Goal: Download file/media

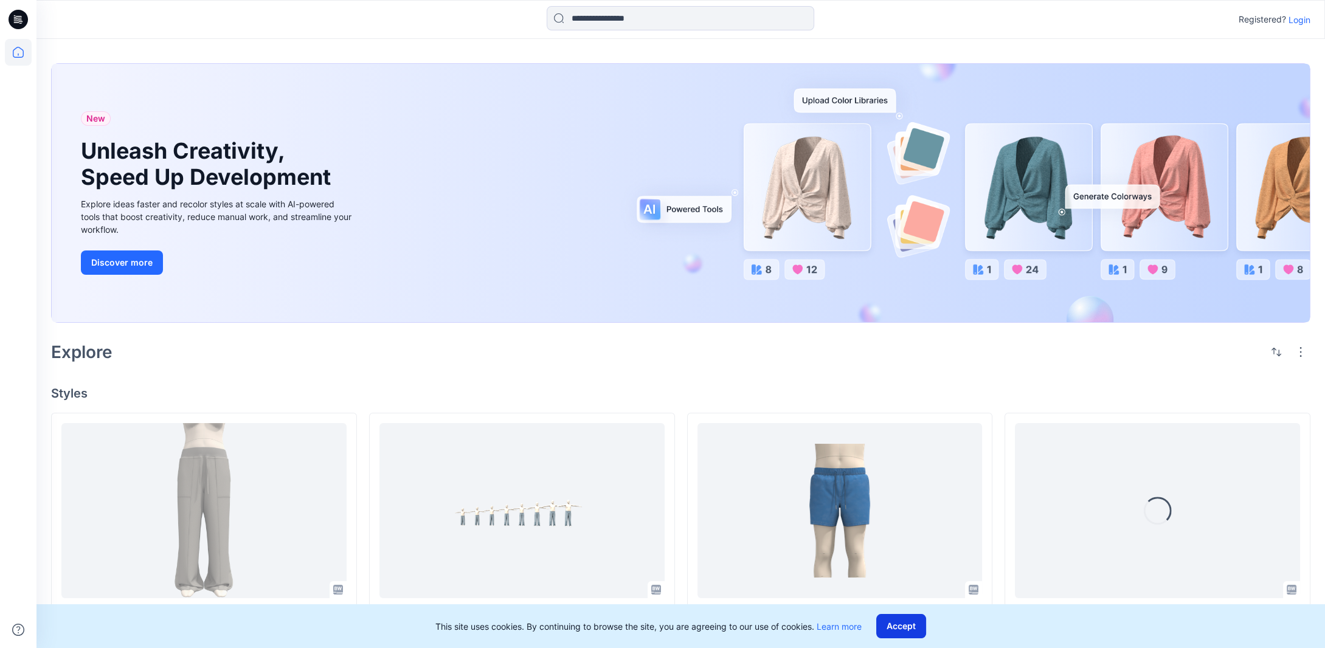
click at [906, 628] on button "Accept" at bounding box center [901, 626] width 50 height 24
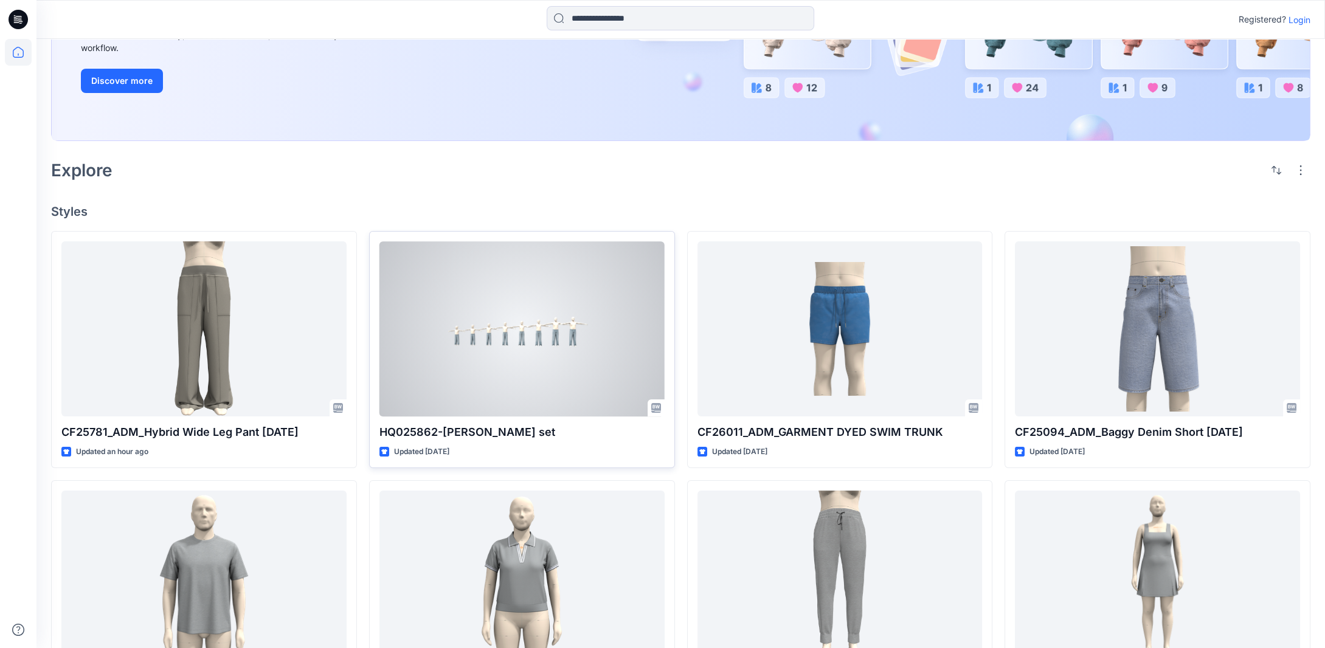
scroll to position [182, 0]
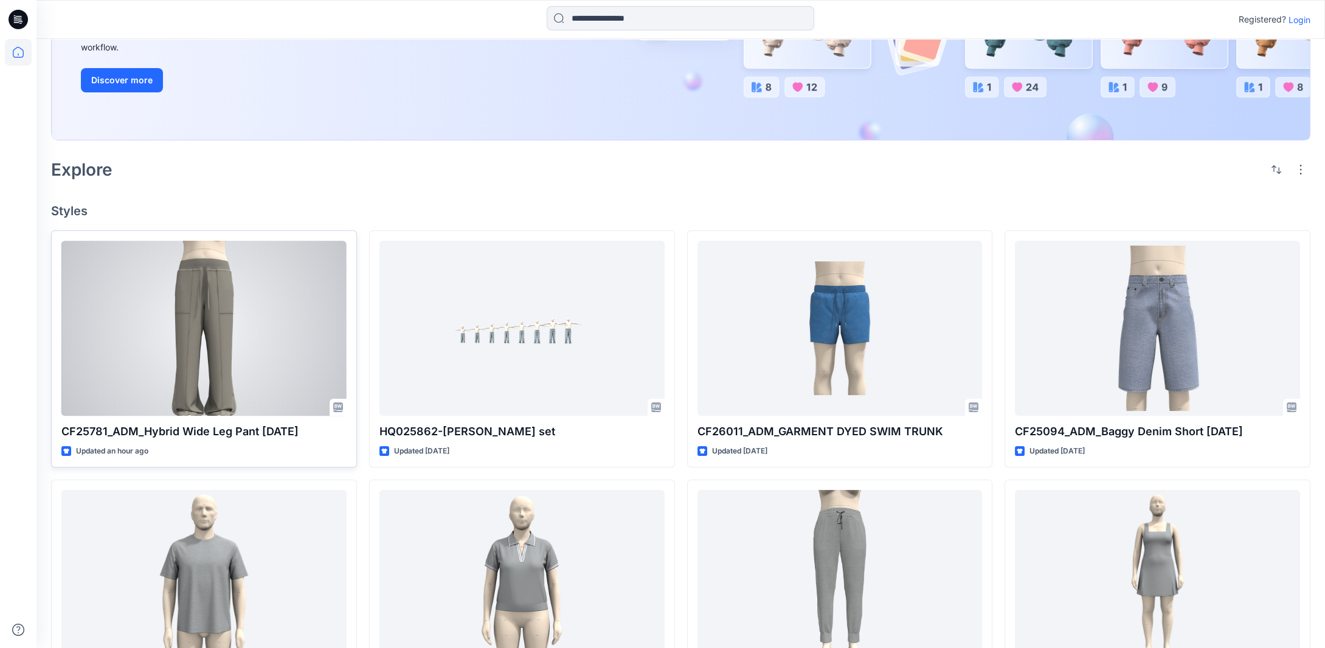
click at [258, 359] on div at bounding box center [203, 328] width 285 height 175
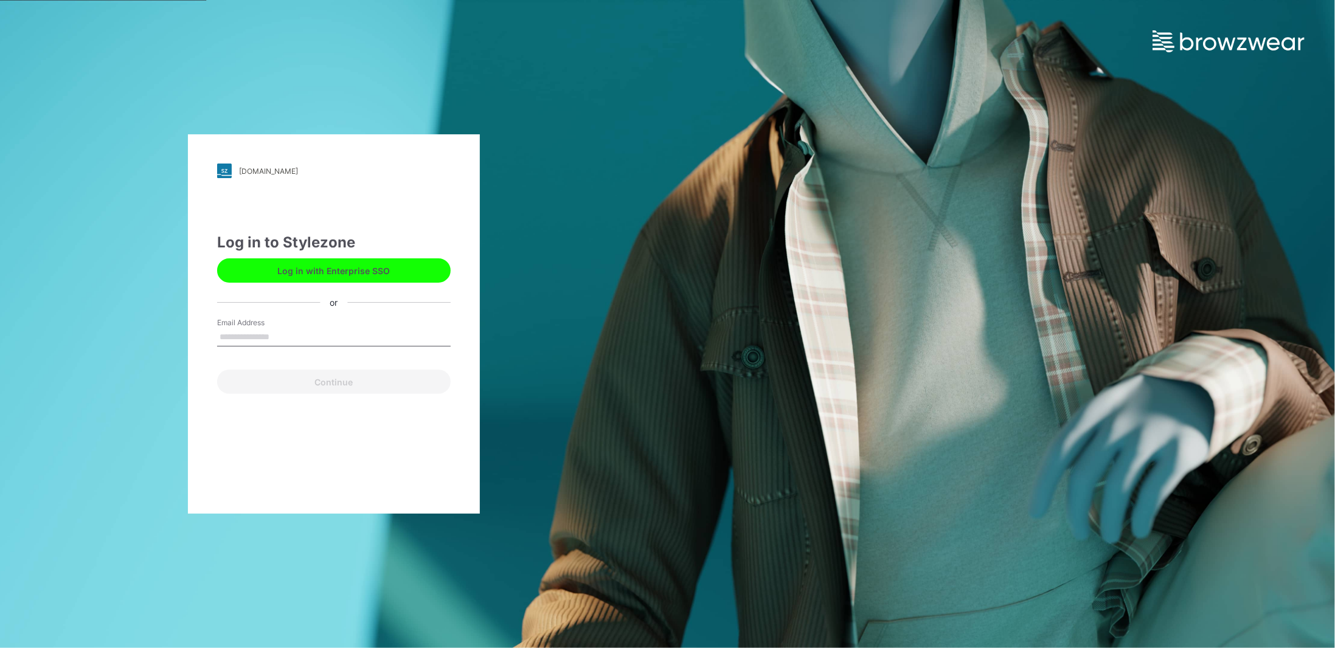
click at [275, 338] on input "Email Address" at bounding box center [334, 337] width 234 height 18
type input "**********"
click at [345, 387] on button "Continue" at bounding box center [334, 382] width 234 height 24
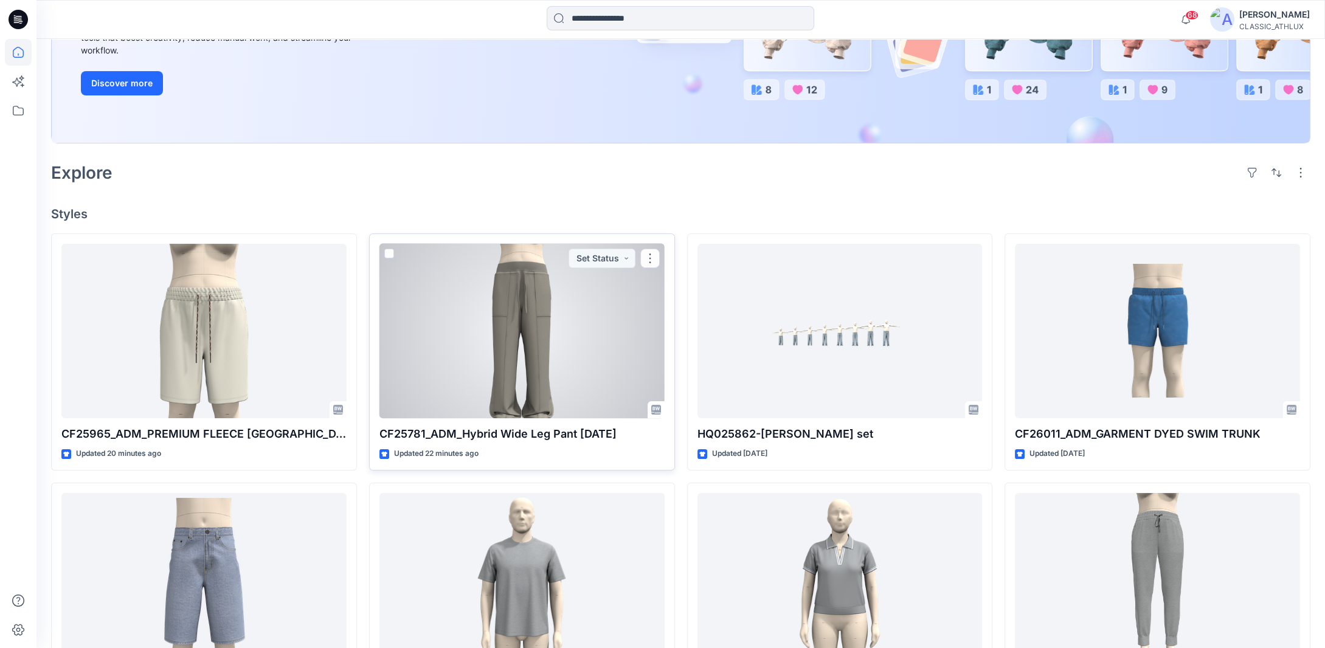
scroll to position [243, 0]
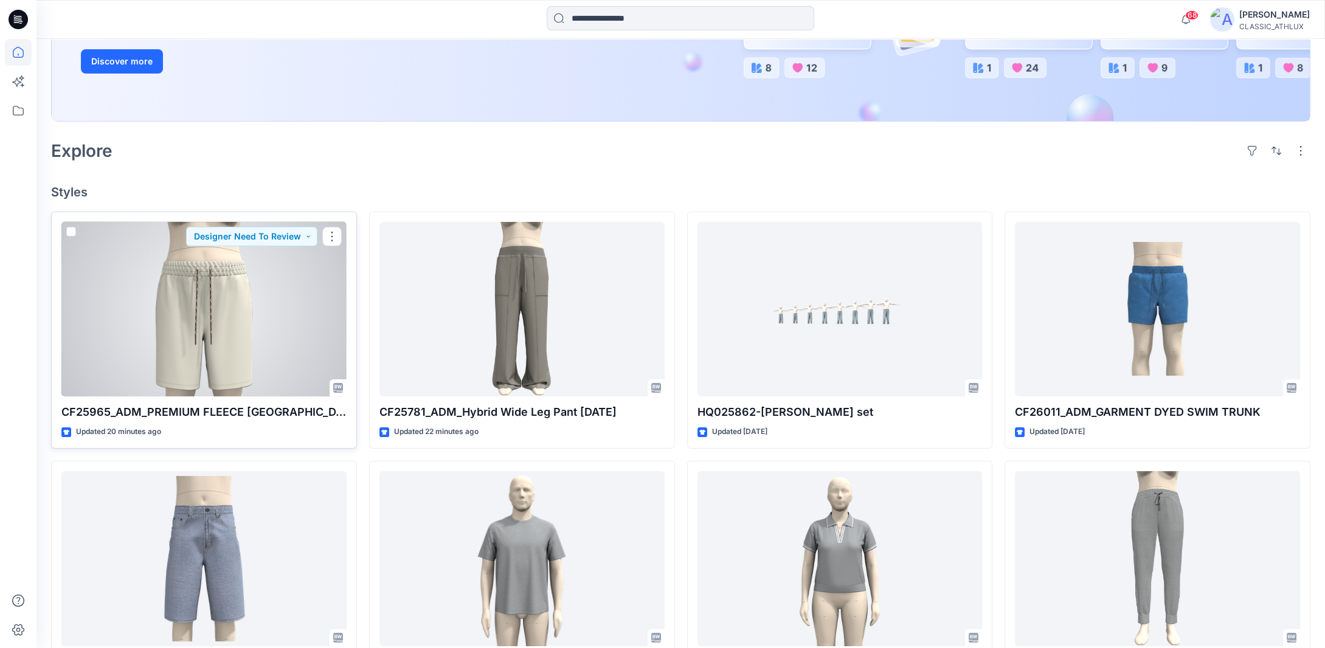
click at [253, 348] on div at bounding box center [203, 309] width 285 height 175
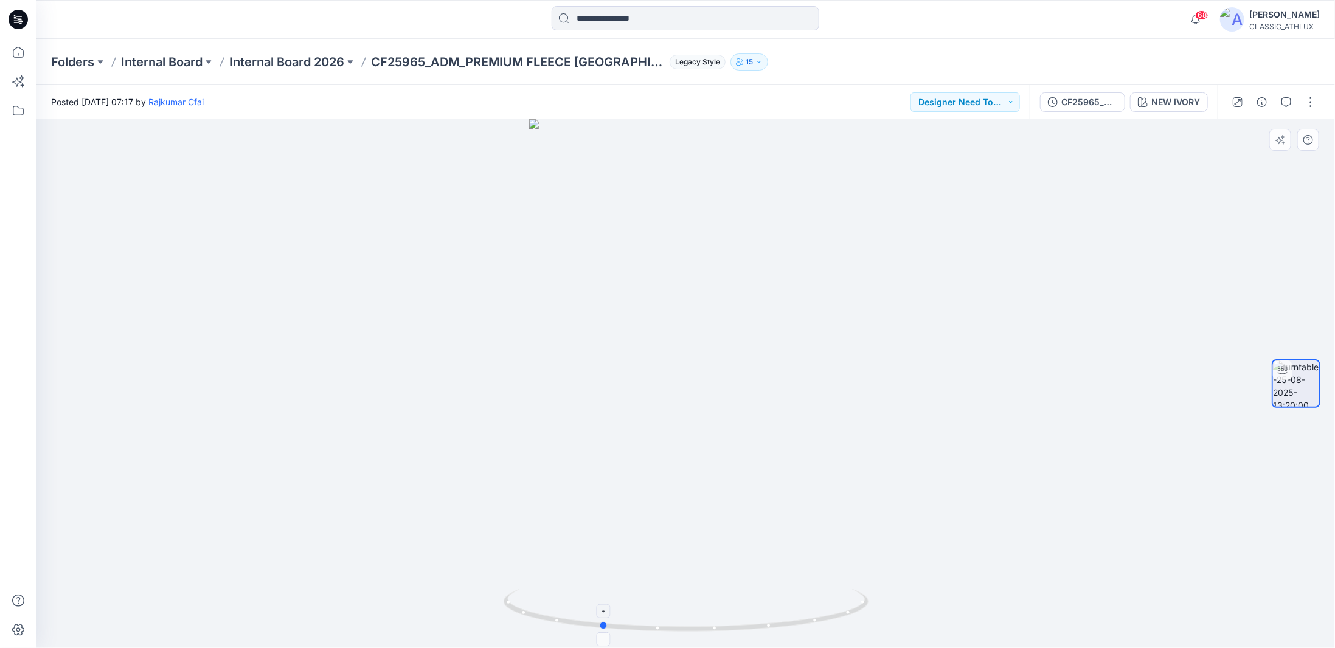
drag, startPoint x: 848, startPoint y: 620, endPoint x: 763, endPoint y: 616, distance: 85.2
click at [763, 616] on icon at bounding box center [688, 612] width 368 height 46
click at [1076, 101] on div "CF25965_ADM_PREMIUM FLEECE [GEOGRAPHIC_DATA] [DATE]" at bounding box center [1089, 101] width 56 height 13
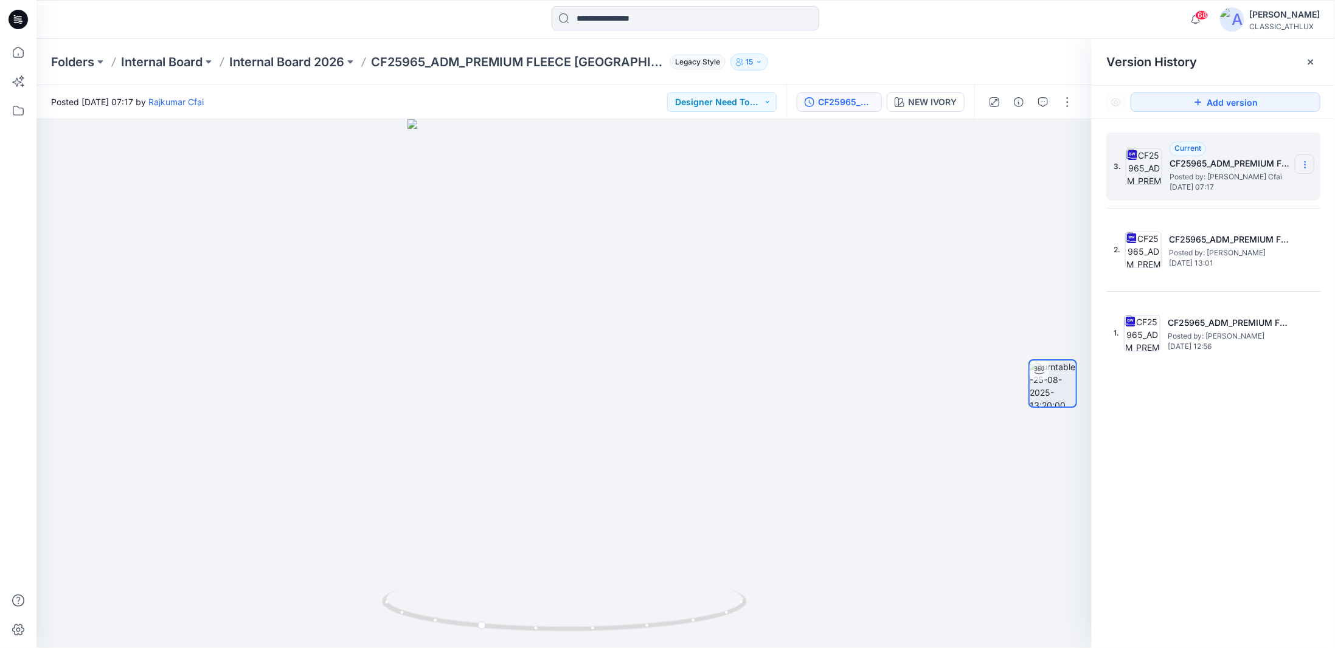
click at [1300, 162] on section at bounding box center [1304, 163] width 19 height 19
click at [1222, 186] on span "Download Source BW File" at bounding box center [1244, 188] width 102 height 15
drag, startPoint x: 673, startPoint y: 625, endPoint x: 758, endPoint y: 612, distance: 86.0
click at [758, 612] on div at bounding box center [563, 383] width 1055 height 529
click at [181, 313] on div at bounding box center [563, 383] width 1055 height 529
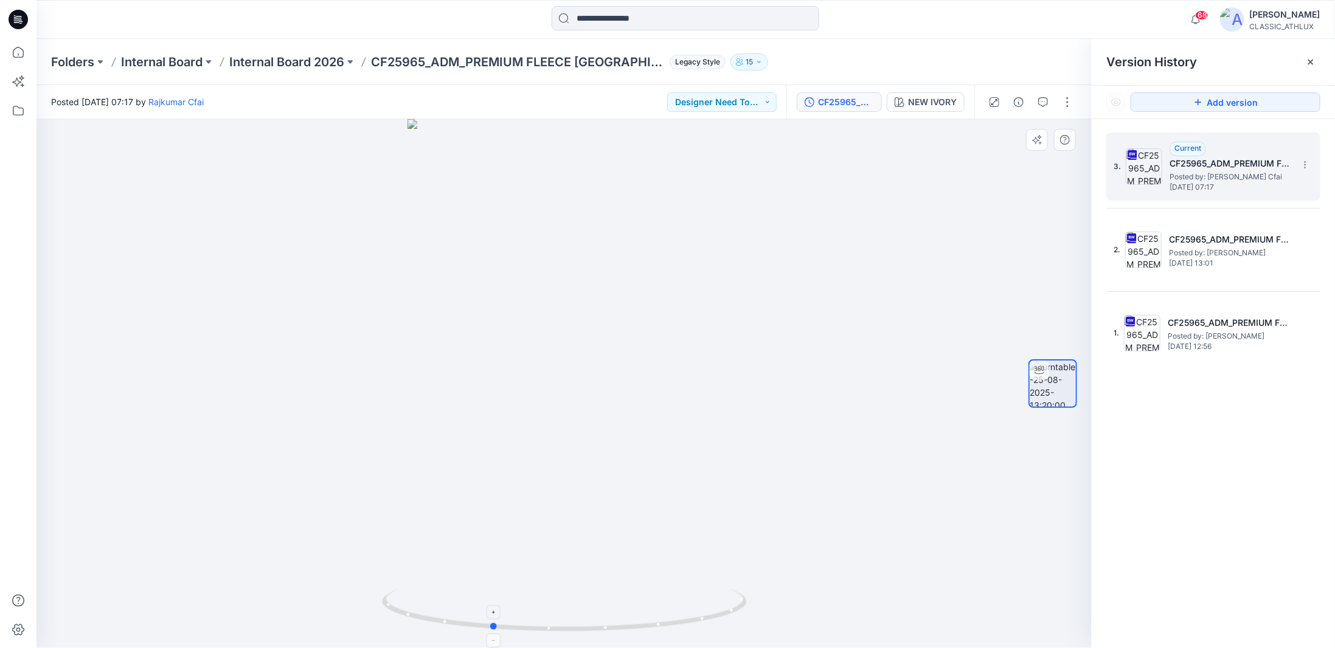
drag, startPoint x: 628, startPoint y: 629, endPoint x: 555, endPoint y: 628, distance: 73.0
click at [555, 628] on icon at bounding box center [566, 612] width 368 height 46
click at [331, 66] on p "Internal Board 2026" at bounding box center [286, 62] width 115 height 17
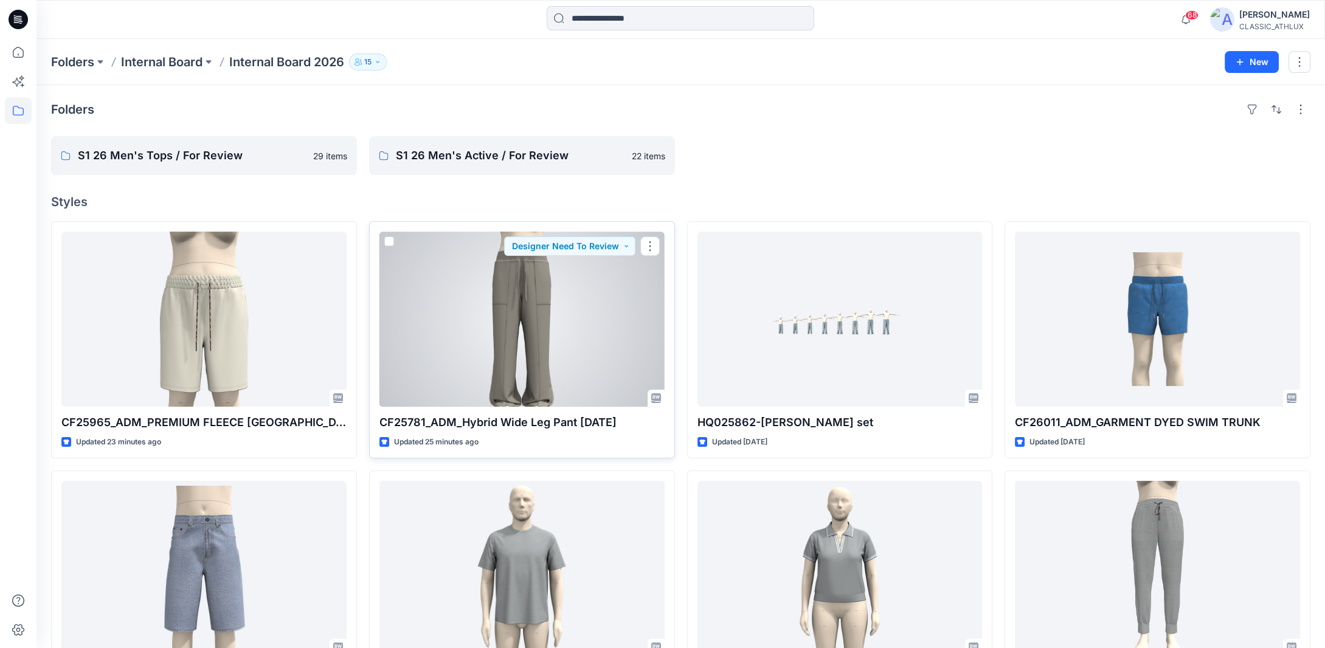
click at [499, 375] on div at bounding box center [521, 319] width 285 height 175
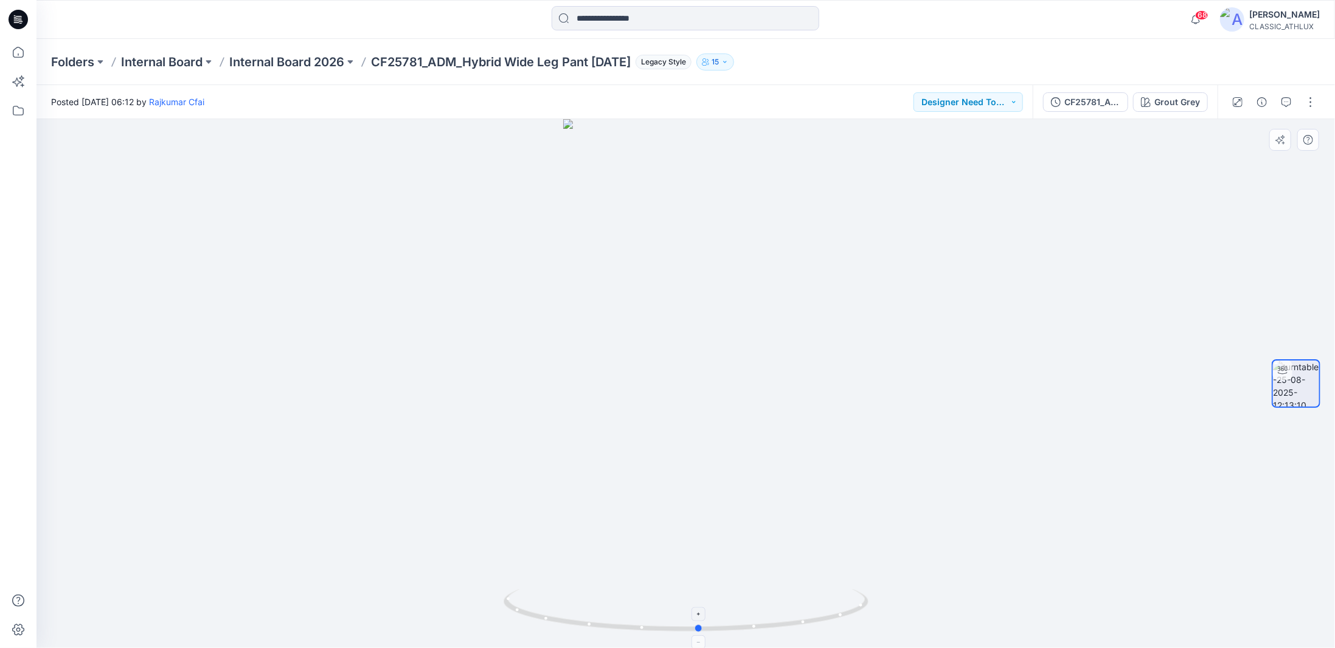
drag, startPoint x: 845, startPoint y: 616, endPoint x: 858, endPoint y: 629, distance: 18.5
click at [858, 629] on icon at bounding box center [688, 612] width 368 height 46
click at [1084, 97] on div "CF25781_ADM_Hybrid Wide Leg Pant [DATE]" at bounding box center [1092, 101] width 56 height 13
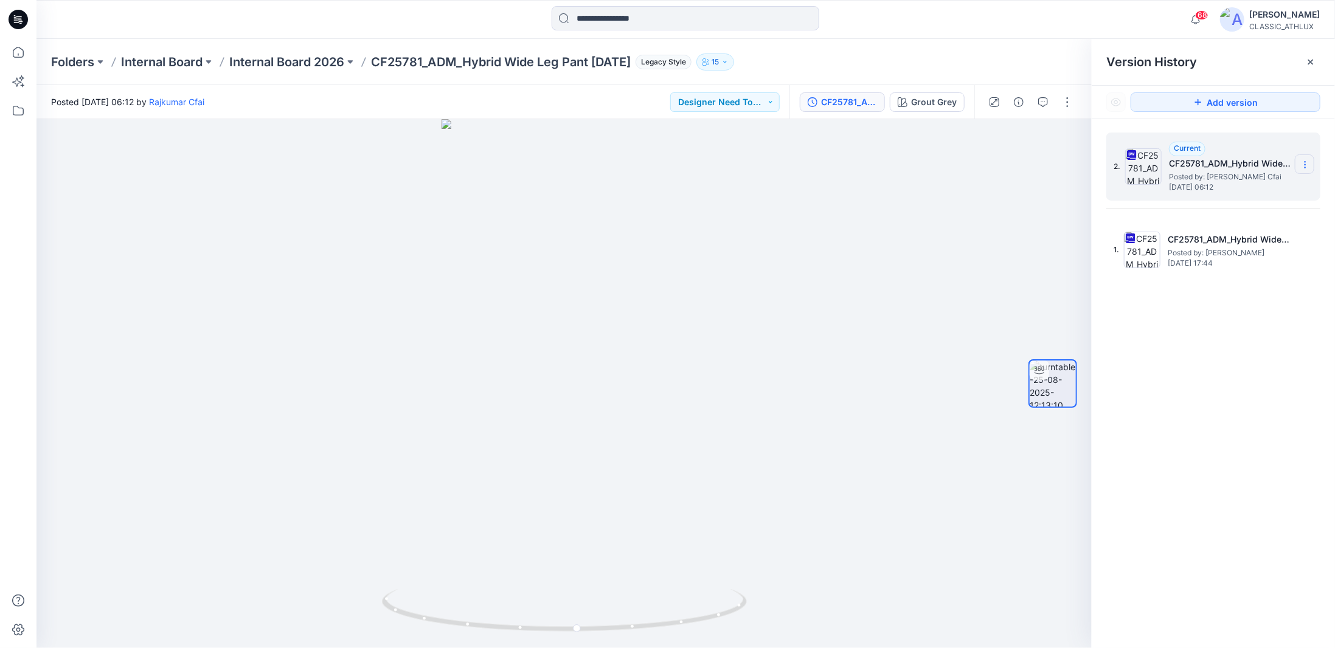
click at [1307, 168] on icon at bounding box center [1305, 165] width 10 height 10
click at [1259, 190] on span "Download Source BW File" at bounding box center [1244, 188] width 102 height 15
drag, startPoint x: 674, startPoint y: 628, endPoint x: 498, endPoint y: 610, distance: 177.2
click at [498, 610] on icon at bounding box center [566, 612] width 368 height 46
drag, startPoint x: 666, startPoint y: 628, endPoint x: 828, endPoint y: 604, distance: 163.5
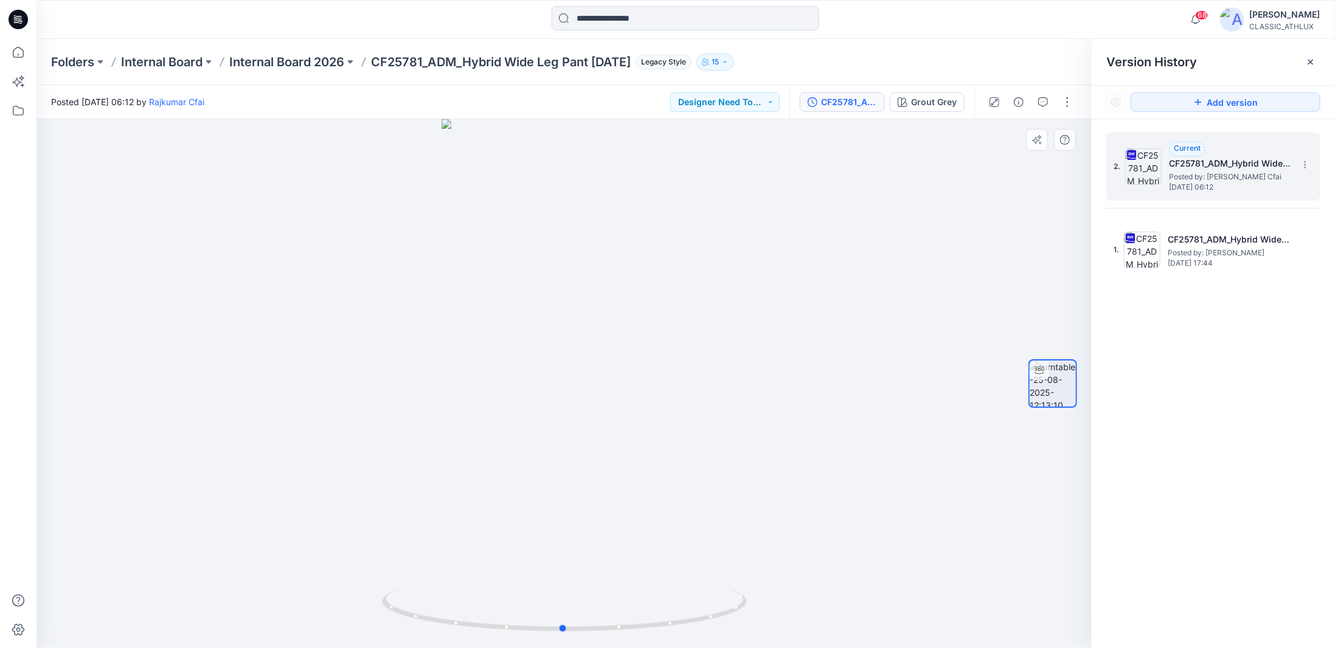
click at [828, 604] on div at bounding box center [563, 383] width 1055 height 529
click at [21, 51] on icon at bounding box center [18, 52] width 27 height 27
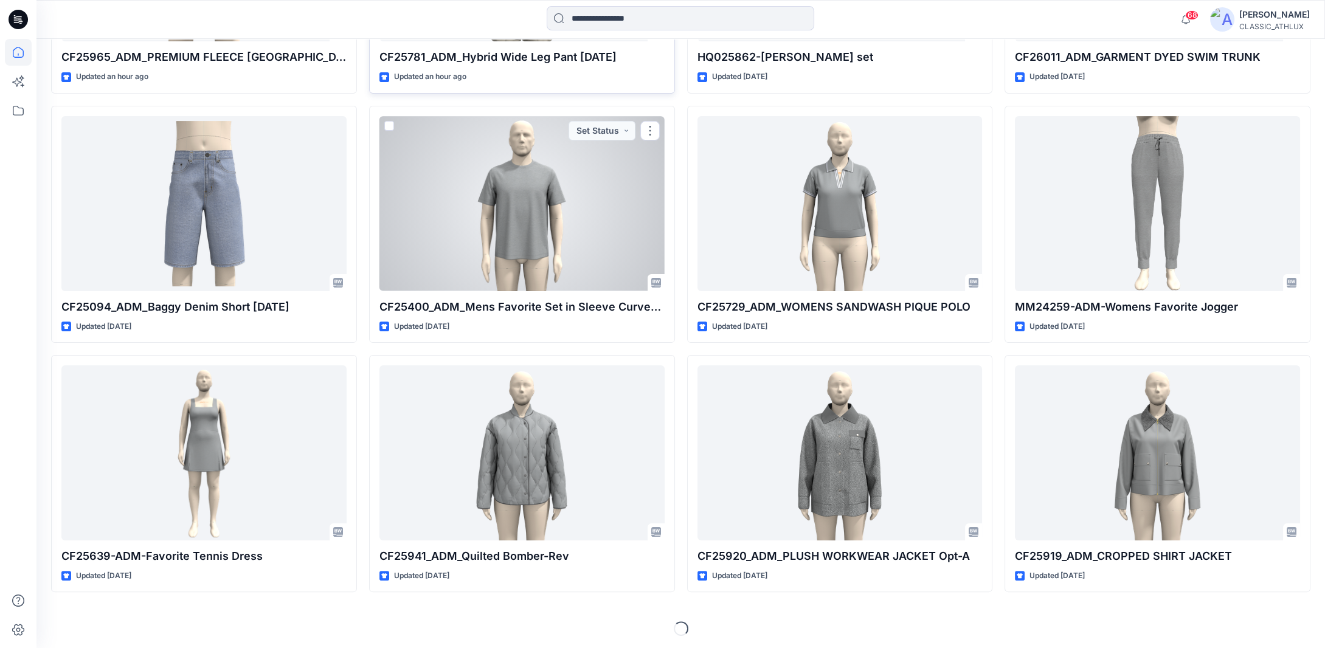
scroll to position [600, 0]
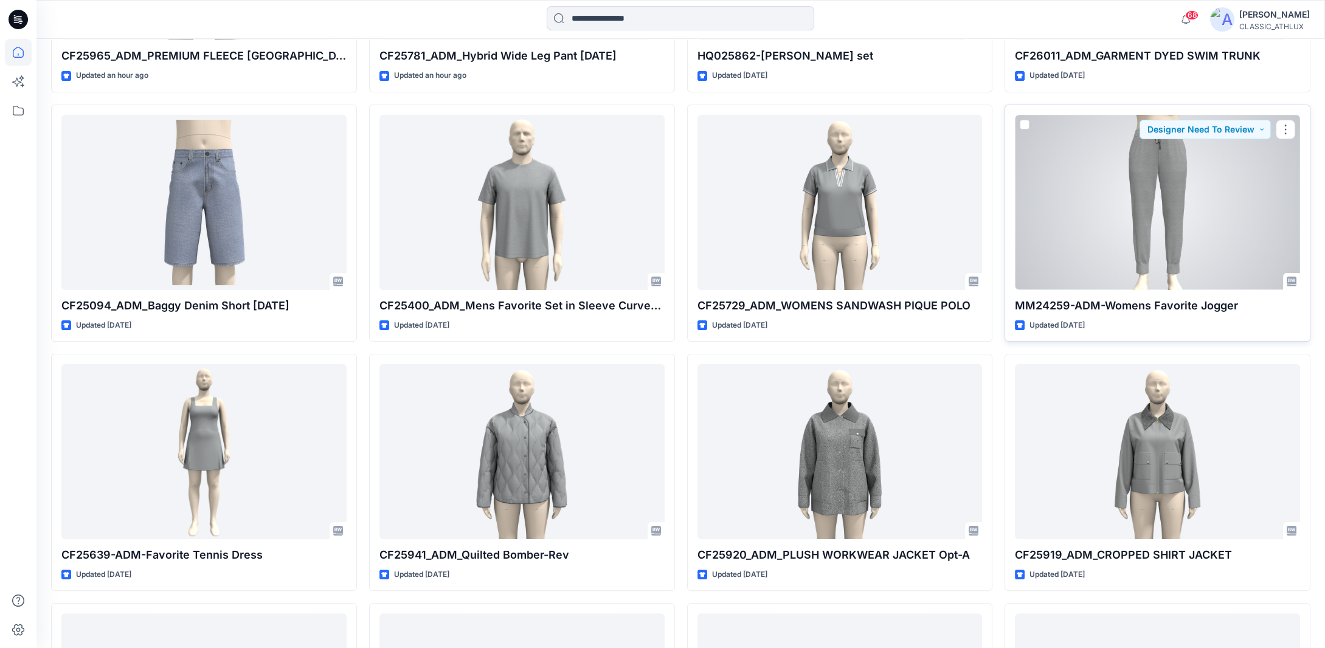
click at [1190, 240] on div at bounding box center [1157, 202] width 285 height 175
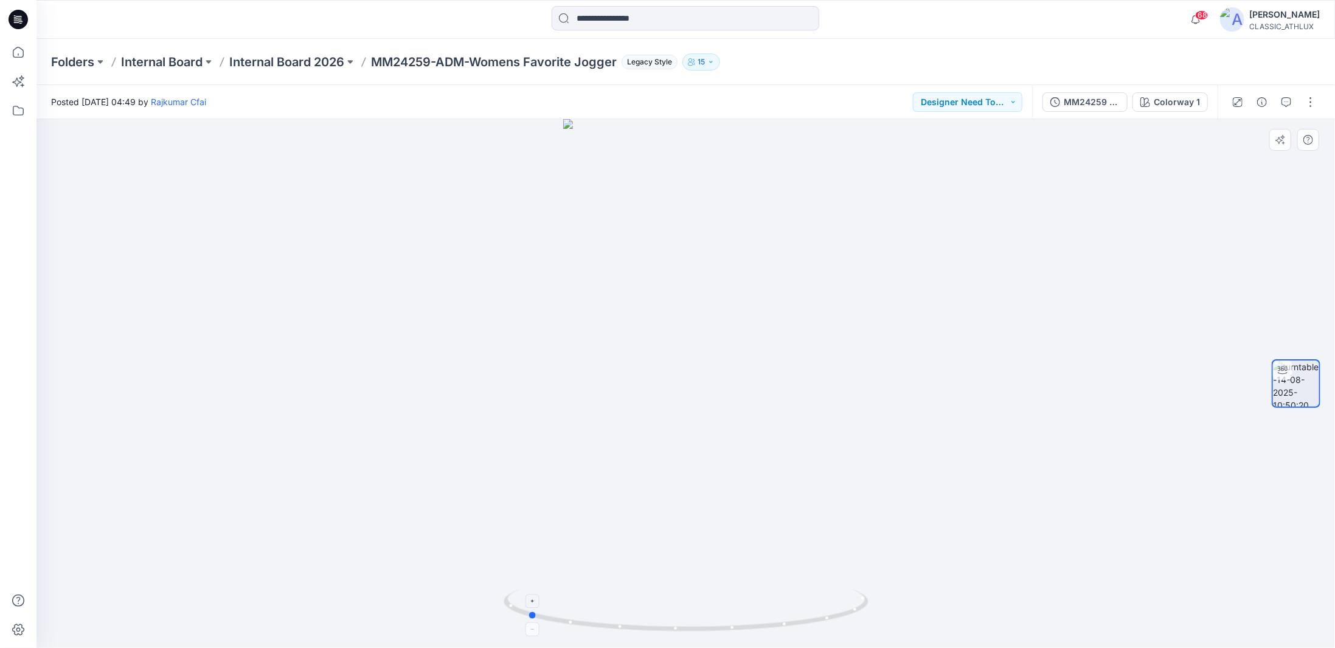
drag, startPoint x: 857, startPoint y: 613, endPoint x: 699, endPoint y: 615, distance: 158.1
click at [699, 615] on icon at bounding box center [688, 612] width 368 height 46
click at [1116, 102] on div "MM24259 Womens Favorite Jogger" at bounding box center [1092, 101] width 56 height 13
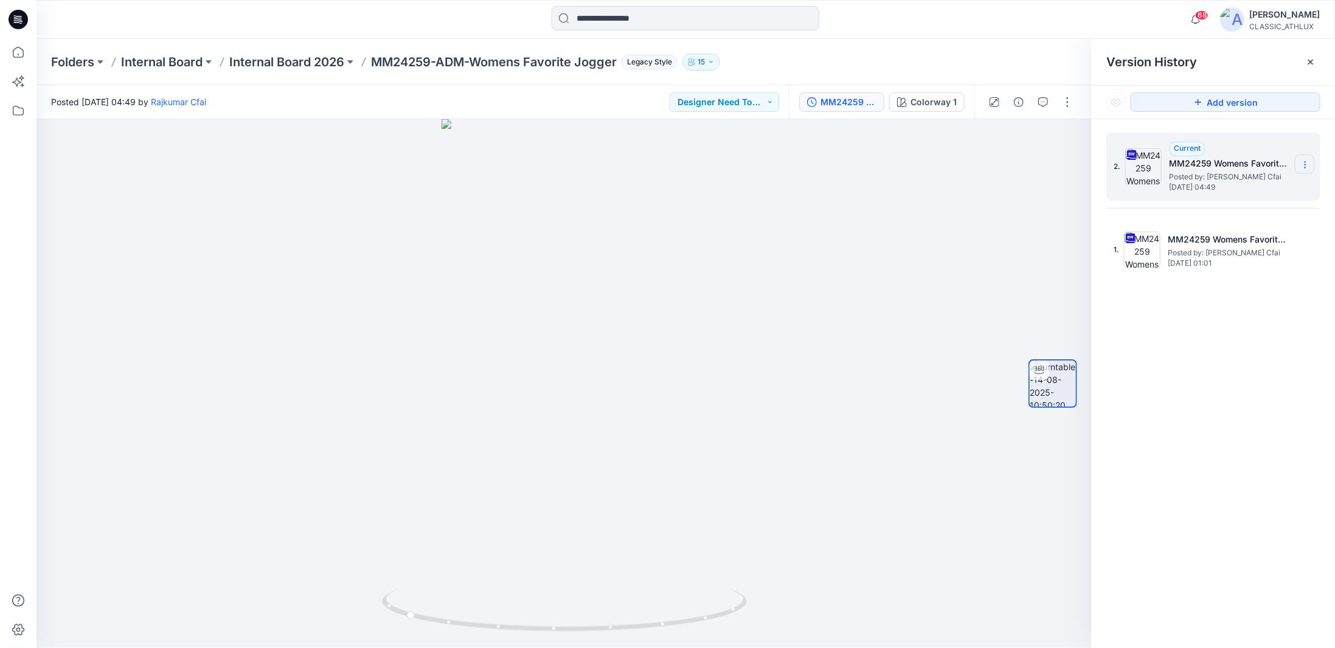
click at [1305, 167] on icon at bounding box center [1304, 167] width 1 height 1
click at [1241, 187] on span "Download Source BW File" at bounding box center [1244, 188] width 102 height 15
